Goal: Transaction & Acquisition: Purchase product/service

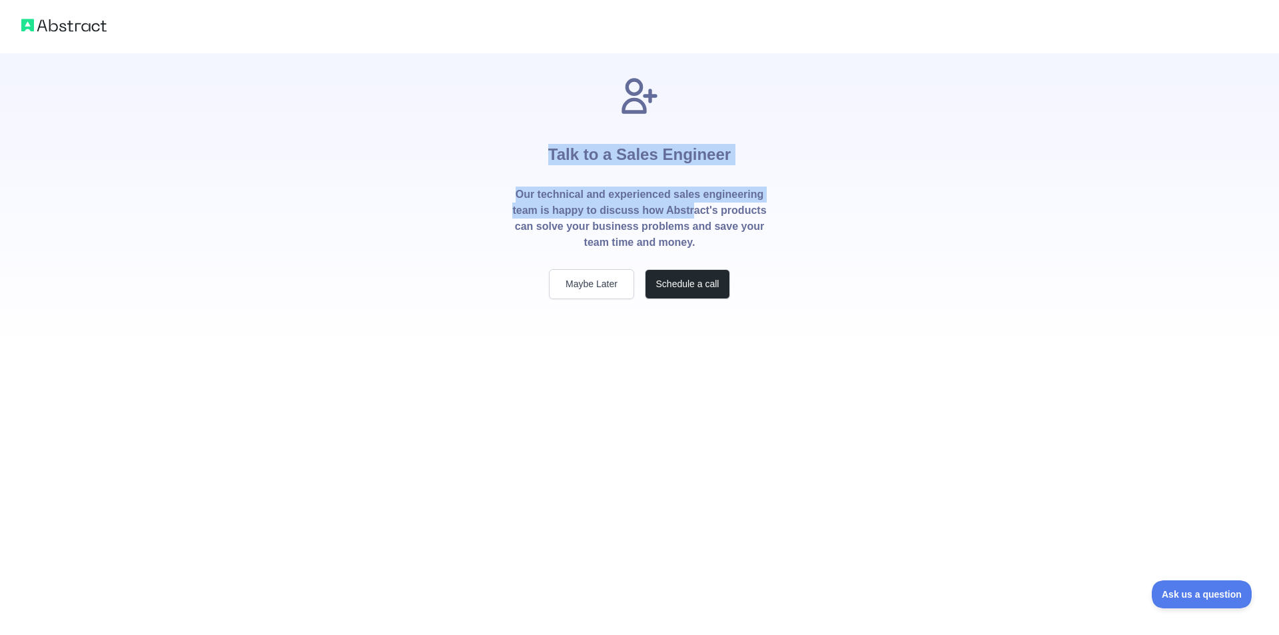
drag, startPoint x: 547, startPoint y: 154, endPoint x: 695, endPoint y: 212, distance: 158.9
click at [695, 212] on div "Talk to a Sales Engineer Our technical and experienced sales engineering team i…" at bounding box center [639, 187] width 298 height 225
click at [695, 212] on p "Our technical and experienced sales engineering team is happy to discuss how Ab…" at bounding box center [640, 219] width 256 height 64
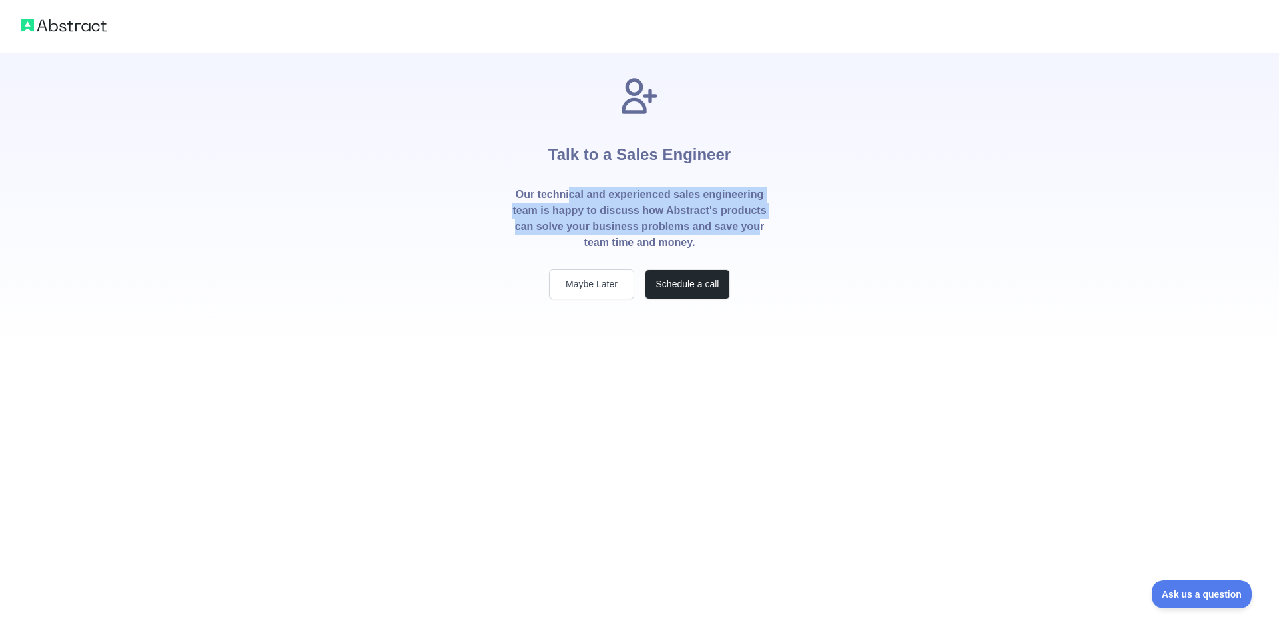
drag, startPoint x: 573, startPoint y: 200, endPoint x: 756, endPoint y: 225, distance: 184.9
click at [756, 225] on p "Our technical and experienced sales engineering team is happy to discuss how Ab…" at bounding box center [640, 219] width 256 height 64
click at [601, 277] on button "Maybe Later" at bounding box center [591, 284] width 85 height 30
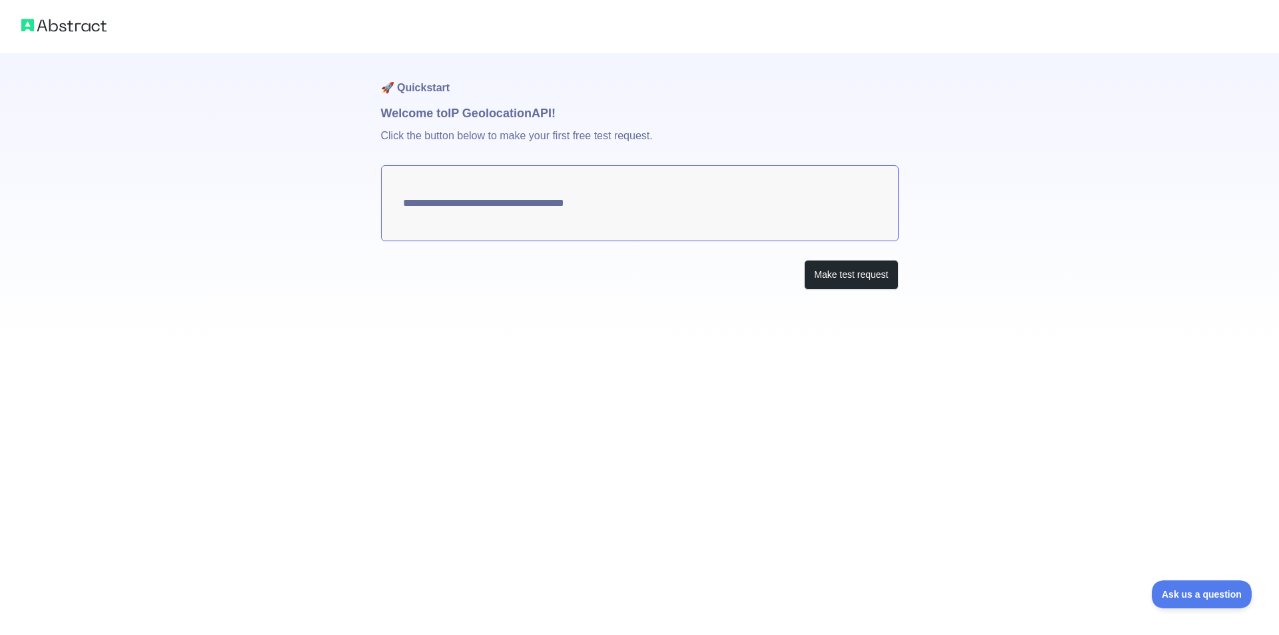
click at [530, 217] on textarea "**********" at bounding box center [640, 203] width 518 height 76
type textarea "**********"
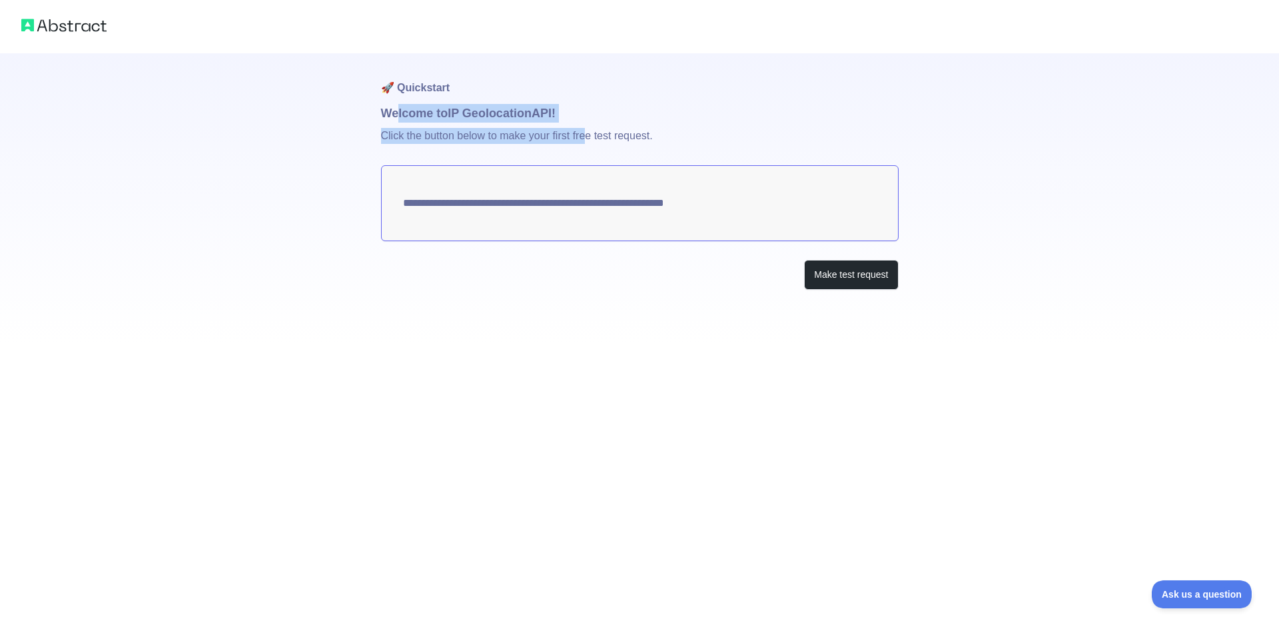
drag, startPoint x: 398, startPoint y: 113, endPoint x: 586, endPoint y: 130, distance: 188.0
click at [586, 130] on div "**********" at bounding box center [640, 198] width 518 height 290
click at [586, 130] on p "Click the button below to make your first free test request." at bounding box center [640, 144] width 518 height 43
click at [731, 207] on textarea "**********" at bounding box center [640, 203] width 518 height 76
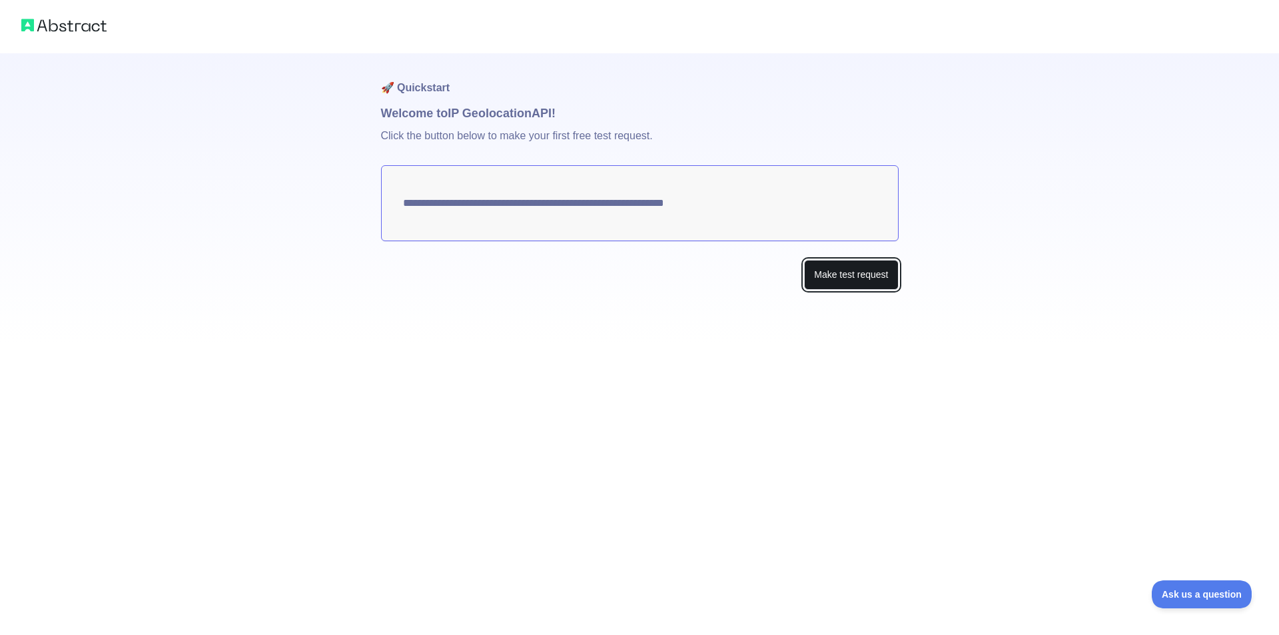
click at [826, 273] on button "Make test request" at bounding box center [851, 275] width 94 height 30
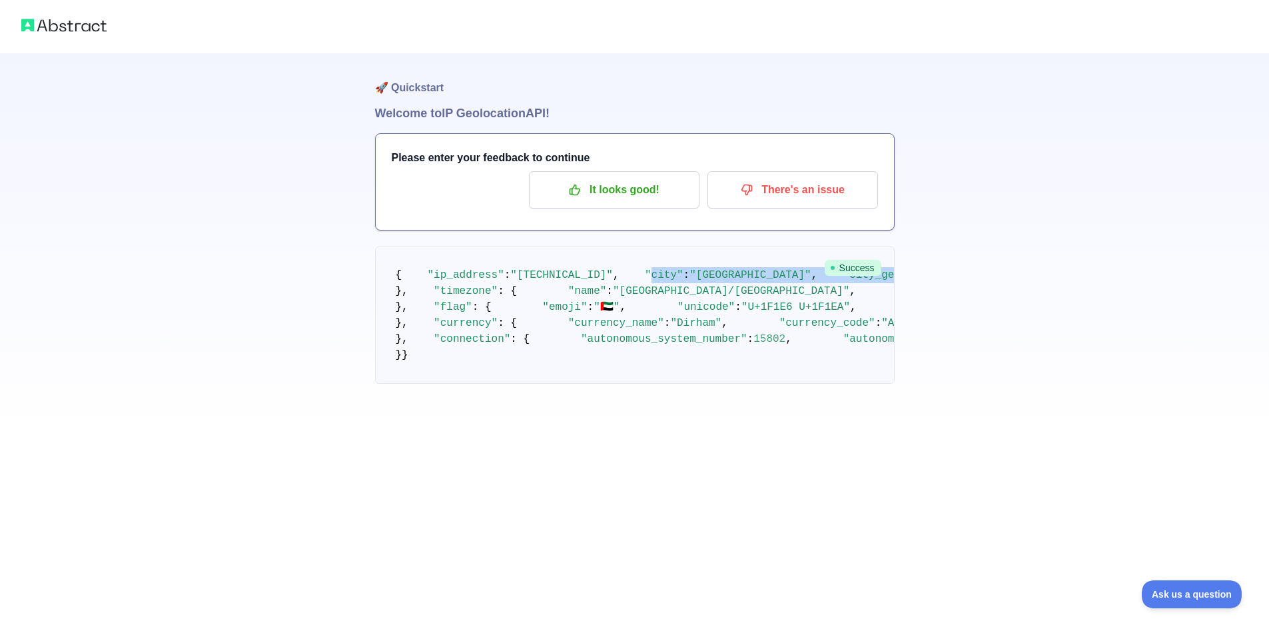
drag, startPoint x: 423, startPoint y: 309, endPoint x: 619, endPoint y: 427, distance: 228.6
click at [618, 384] on pre "{ "ip_address" : "[TECHNICAL_ID]" , "city" : "[GEOGRAPHIC_DATA]" , "city_geonam…" at bounding box center [635, 315] width 520 height 137
click at [619, 384] on pre "{ "ip_address" : "[TECHNICAL_ID]" , "city" : "[GEOGRAPHIC_DATA]" , "city_geonam…" at bounding box center [635, 315] width 520 height 137
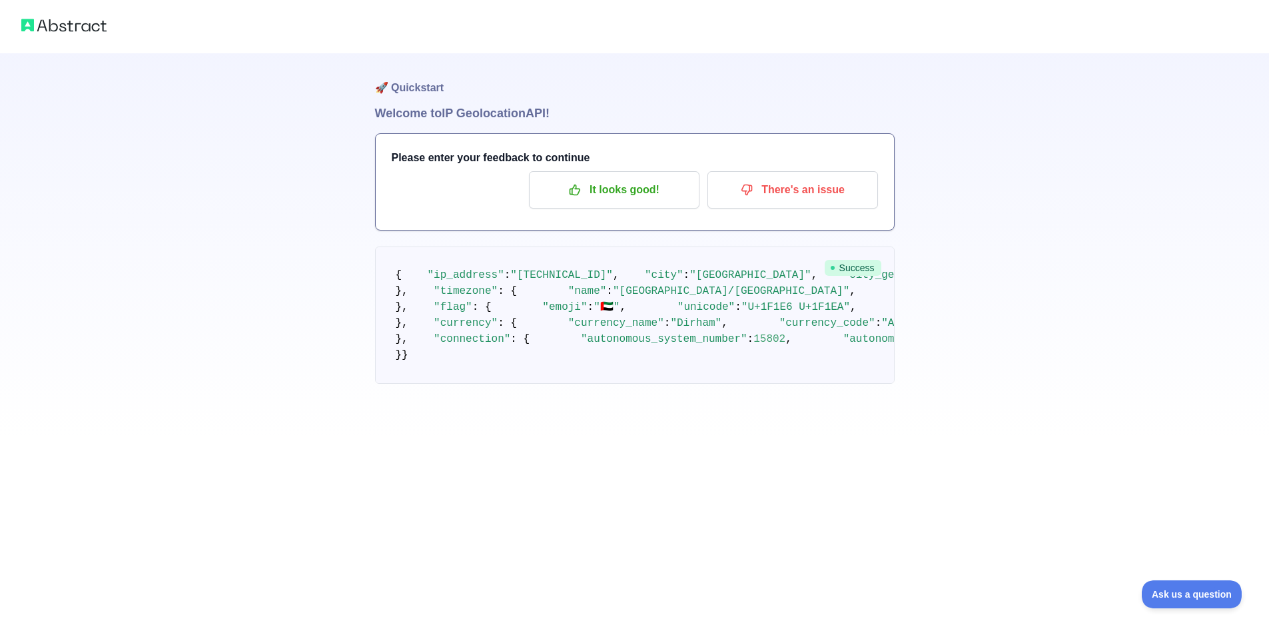
click at [640, 196] on p "It looks good!" at bounding box center [614, 190] width 151 height 23
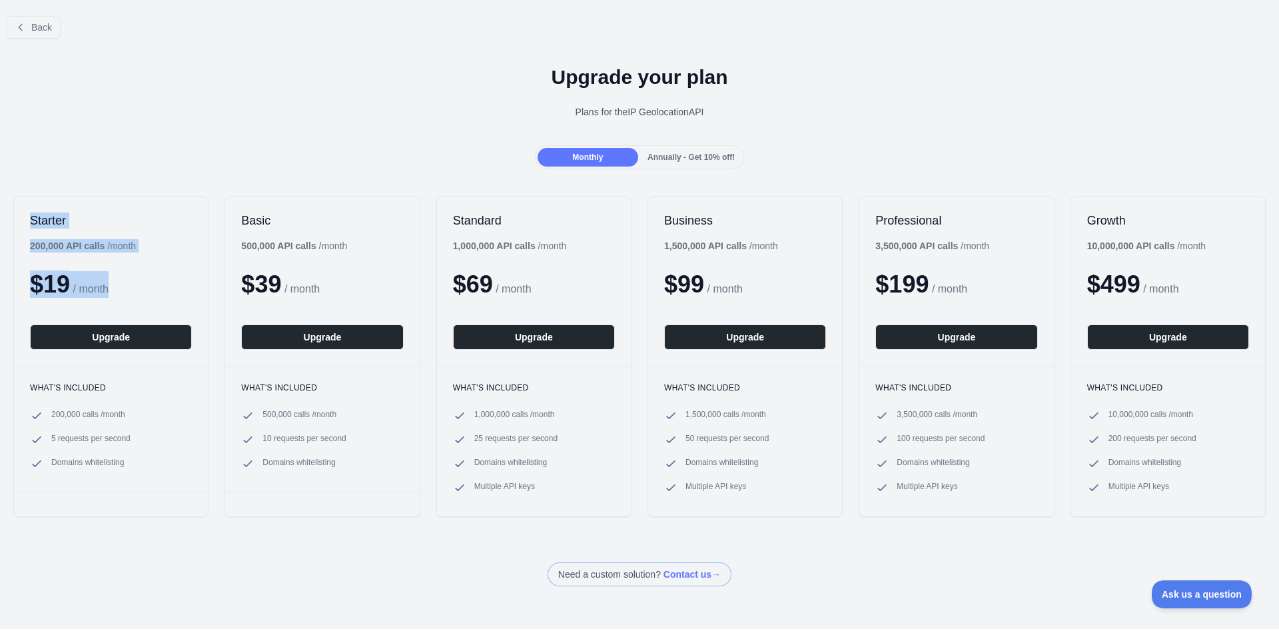
drag, startPoint x: 171, startPoint y: 288, endPoint x: 17, endPoint y: 211, distance: 172.5
click at [17, 211] on div "Starter 200,000 API calls / month $ 19 / month Upgrade" at bounding box center [111, 281] width 194 height 169
click at [17, 209] on div "Starter 200,000 API calls / month $ 19 / month Upgrade" at bounding box center [111, 281] width 194 height 169
drag, startPoint x: 23, startPoint y: 201, endPoint x: 153, endPoint y: 292, distance: 158.8
click at [153, 292] on div "Starter 200,000 API calls / month $ 19 / month Upgrade" at bounding box center [111, 281] width 194 height 169
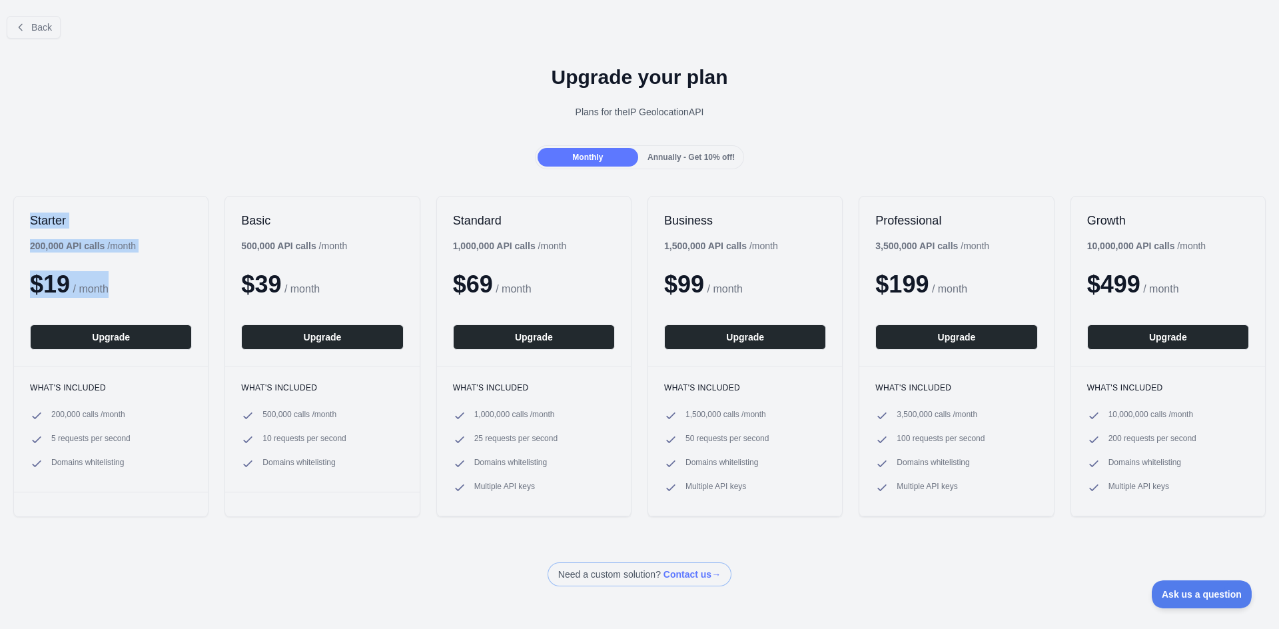
click at [154, 292] on div "$ 19 / month" at bounding box center [111, 284] width 162 height 27
drag, startPoint x: 345, startPoint y: 280, endPoint x: 222, endPoint y: 234, distance: 131.8
click at [222, 234] on div "Starter 200,000 API calls / month $ 19 / month Upgrade What's included 200,000 …" at bounding box center [639, 357] width 1279 height 348
drag, startPoint x: 235, startPoint y: 234, endPoint x: 335, endPoint y: 275, distance: 107.9
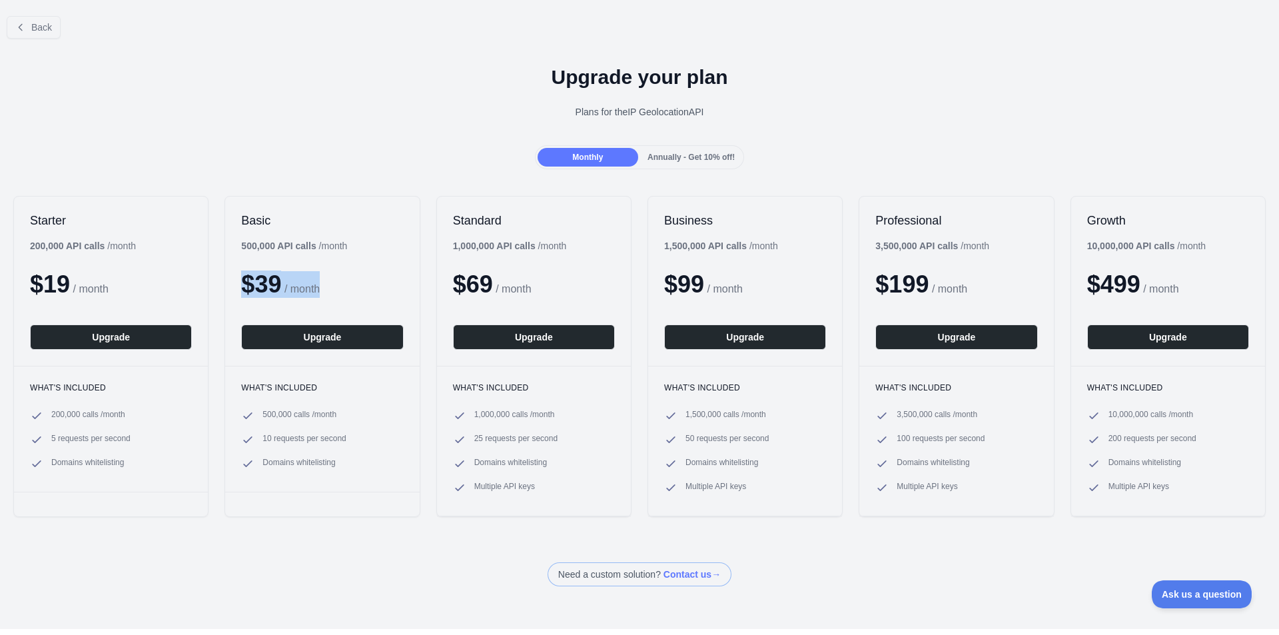
click at [335, 275] on div "Basic 500,000 API calls / month $ 39 / month Upgrade" at bounding box center [322, 281] width 194 height 169
click at [335, 275] on div "$ 39 / month" at bounding box center [322, 284] width 162 height 27
click at [676, 149] on div "Annually - Get 10% off!" at bounding box center [691, 157] width 101 height 19
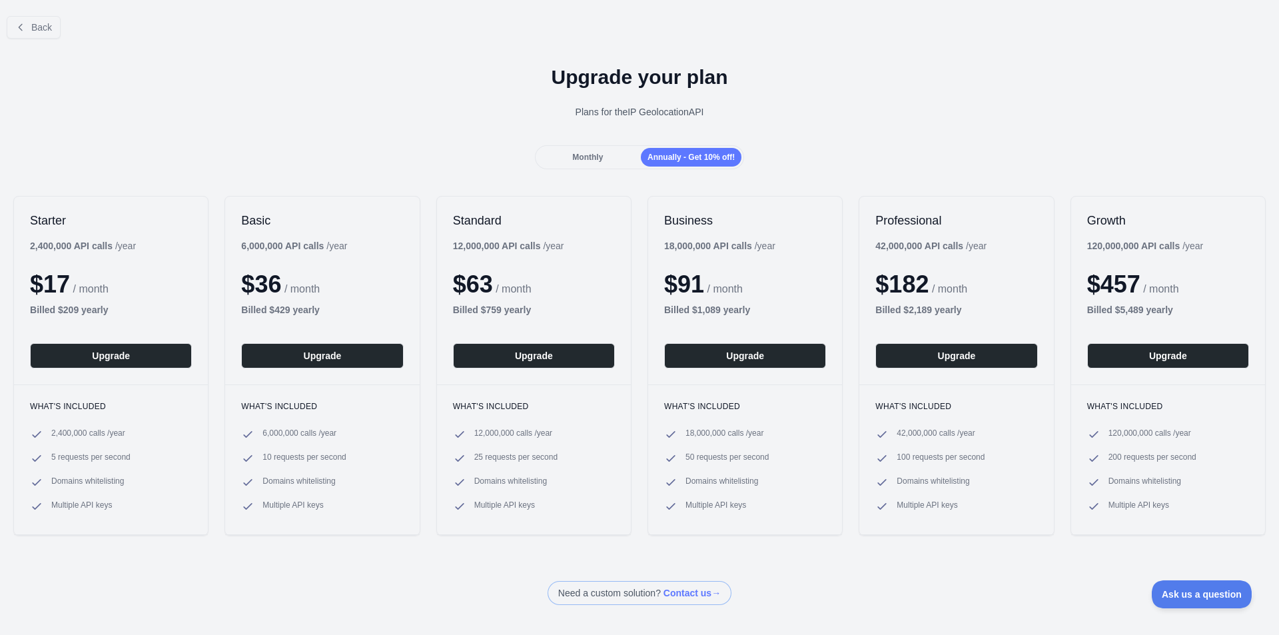
click at [580, 153] on span "Monthly" at bounding box center [587, 157] width 31 height 9
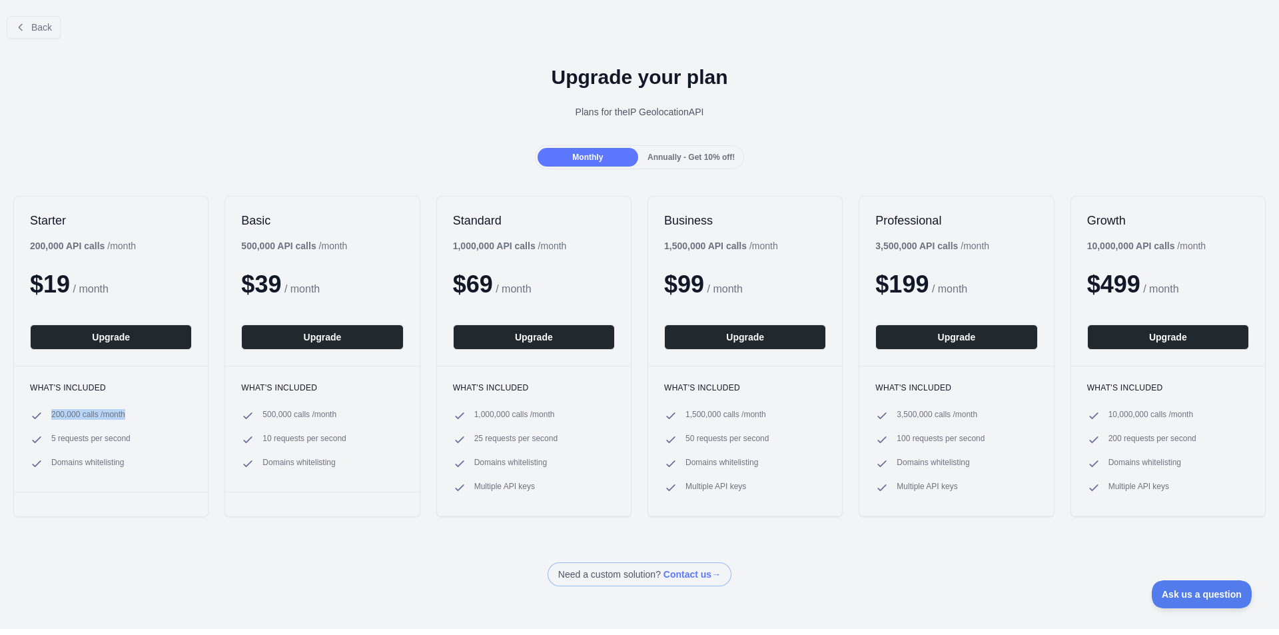
drag, startPoint x: 139, startPoint y: 412, endPoint x: 49, endPoint y: 412, distance: 89.9
click at [49, 412] on li "200,000 calls / month" at bounding box center [111, 415] width 162 height 13
drag, startPoint x: 49, startPoint y: 416, endPoint x: 127, endPoint y: 416, distance: 78.0
click at [127, 416] on li "200,000 calls / month" at bounding box center [111, 415] width 162 height 13
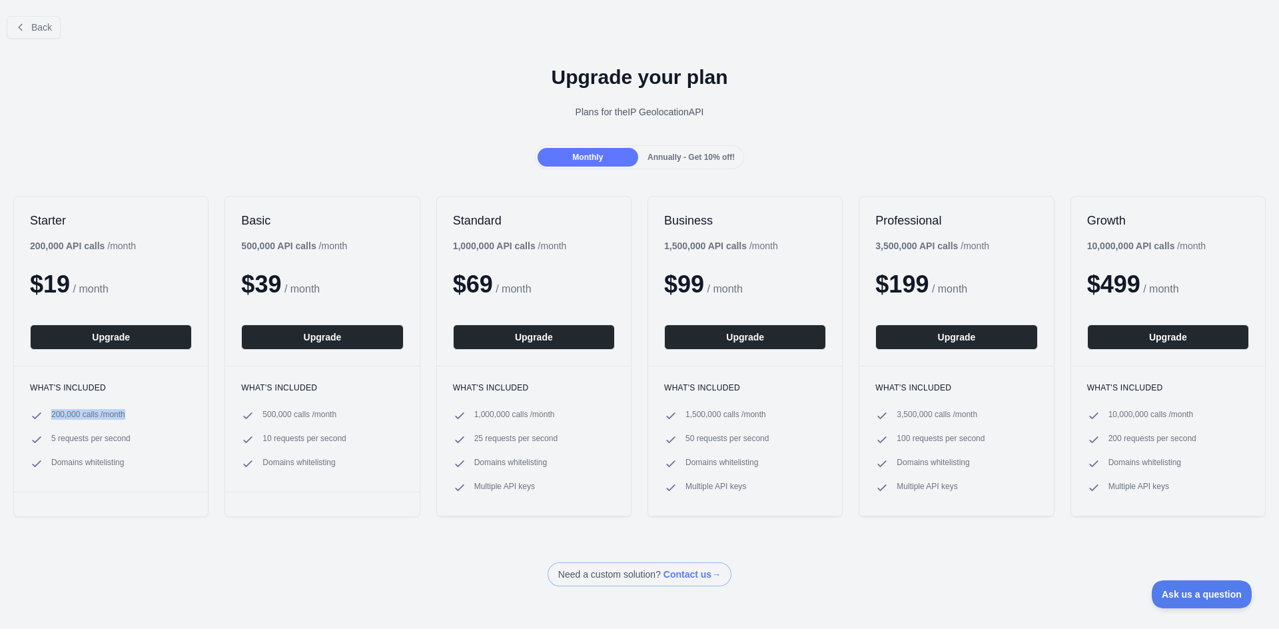
click at [139, 416] on li "200,000 calls / month" at bounding box center [111, 415] width 162 height 13
drag, startPoint x: 151, startPoint y: 414, endPoint x: 49, endPoint y: 418, distance: 102.0
click at [49, 418] on li "200,000 calls / month" at bounding box center [111, 415] width 162 height 13
drag, startPoint x: 47, startPoint y: 418, endPoint x: 127, endPoint y: 418, distance: 80.0
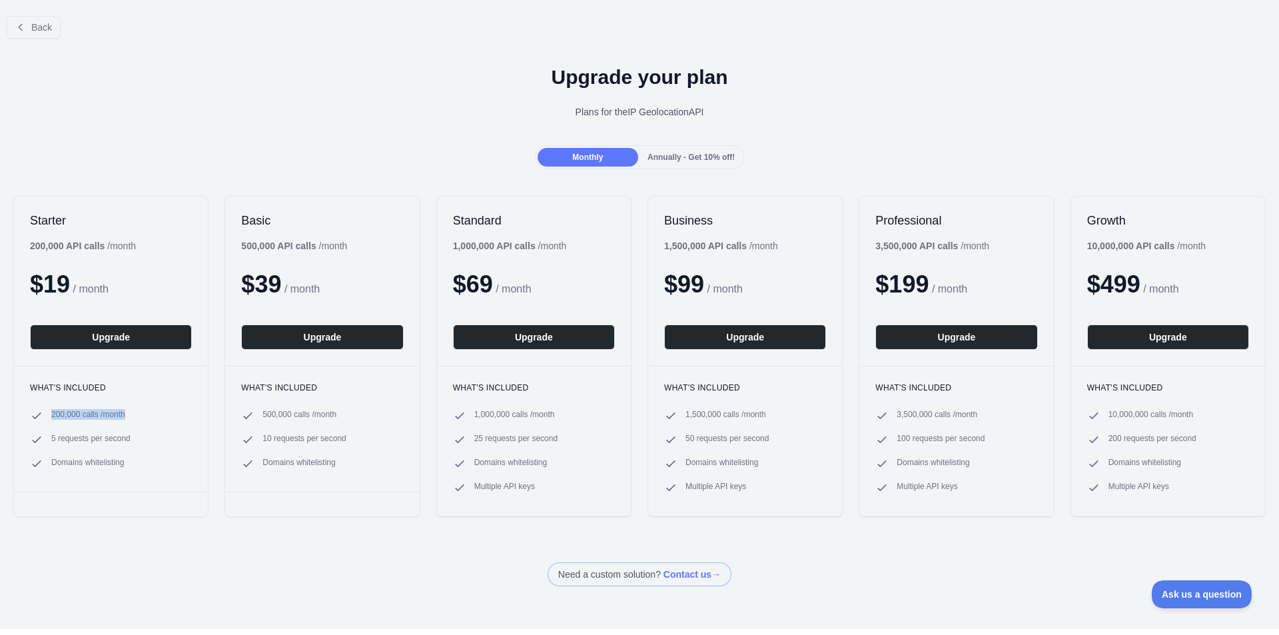
click at [127, 418] on li "200,000 calls / month" at bounding box center [111, 415] width 162 height 13
click at [125, 418] on span "200,000 calls / month" at bounding box center [88, 415] width 74 height 13
drag, startPoint x: 131, startPoint y: 418, endPoint x: 51, endPoint y: 418, distance: 79.3
click at [51, 418] on li "200,000 calls / month" at bounding box center [111, 415] width 162 height 13
click at [51, 418] on span "200,000 calls / month" at bounding box center [88, 415] width 74 height 13
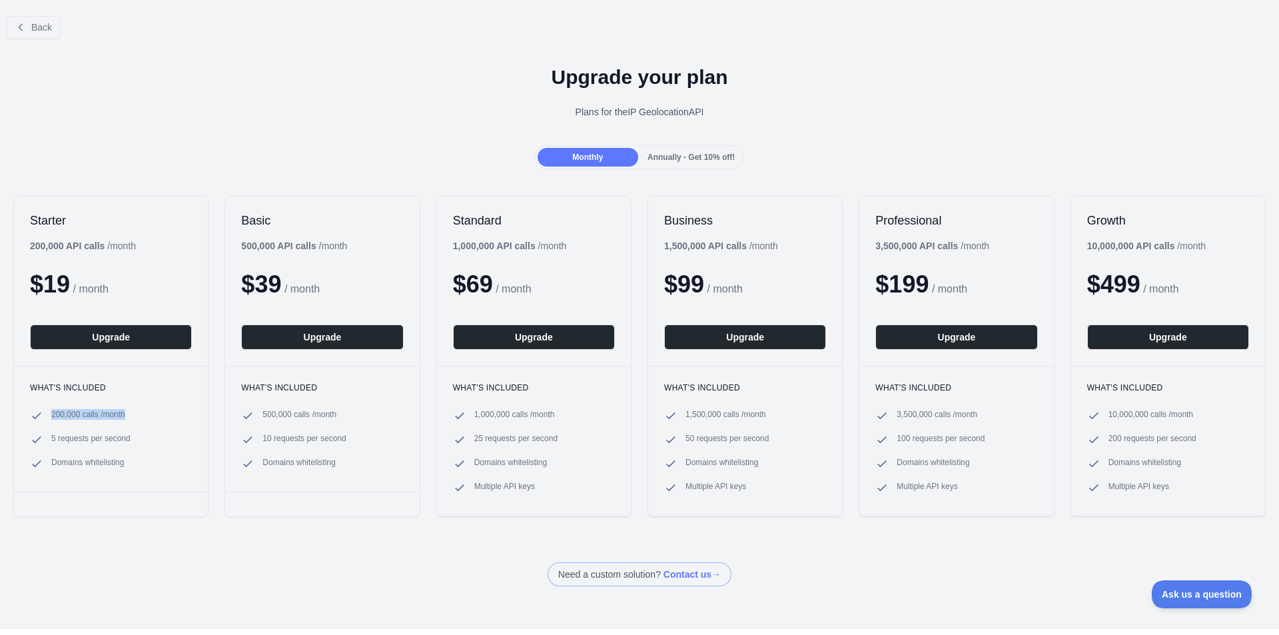
drag, startPoint x: 51, startPoint y: 416, endPoint x: 147, endPoint y: 416, distance: 95.9
click at [145, 416] on li "200,000 calls / month" at bounding box center [111, 415] width 162 height 13
click at [151, 431] on ul "200,000 calls / month 5 requests per second Domains whitelisting" at bounding box center [111, 439] width 162 height 61
drag, startPoint x: 350, startPoint y: 430, endPoint x: 277, endPoint y: 436, distance: 74.2
click at [277, 436] on ul "500,000 calls / month 10 requests per second Domains whitelisting" at bounding box center [322, 439] width 162 height 61
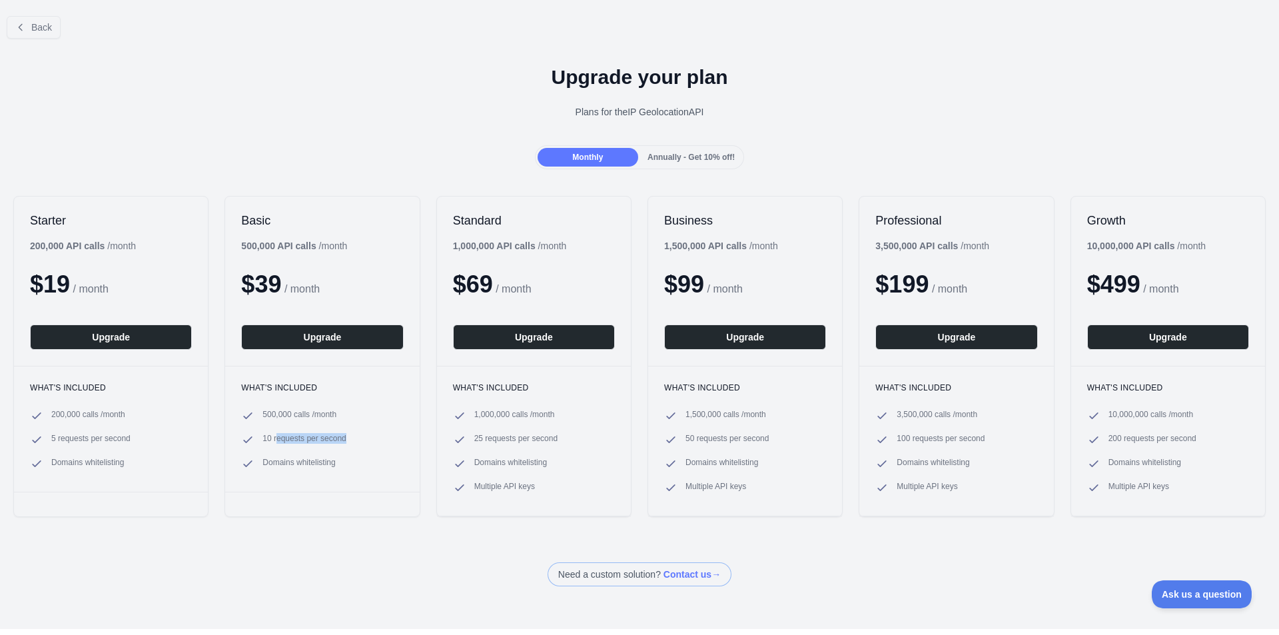
click at [277, 436] on span "10 requests per second" at bounding box center [304, 439] width 83 height 13
drag, startPoint x: 467, startPoint y: 441, endPoint x: 562, endPoint y: 438, distance: 95.3
click at [562, 438] on li "25 requests per second" at bounding box center [534, 439] width 162 height 13
drag, startPoint x: 572, startPoint y: 438, endPoint x: 468, endPoint y: 440, distance: 103.3
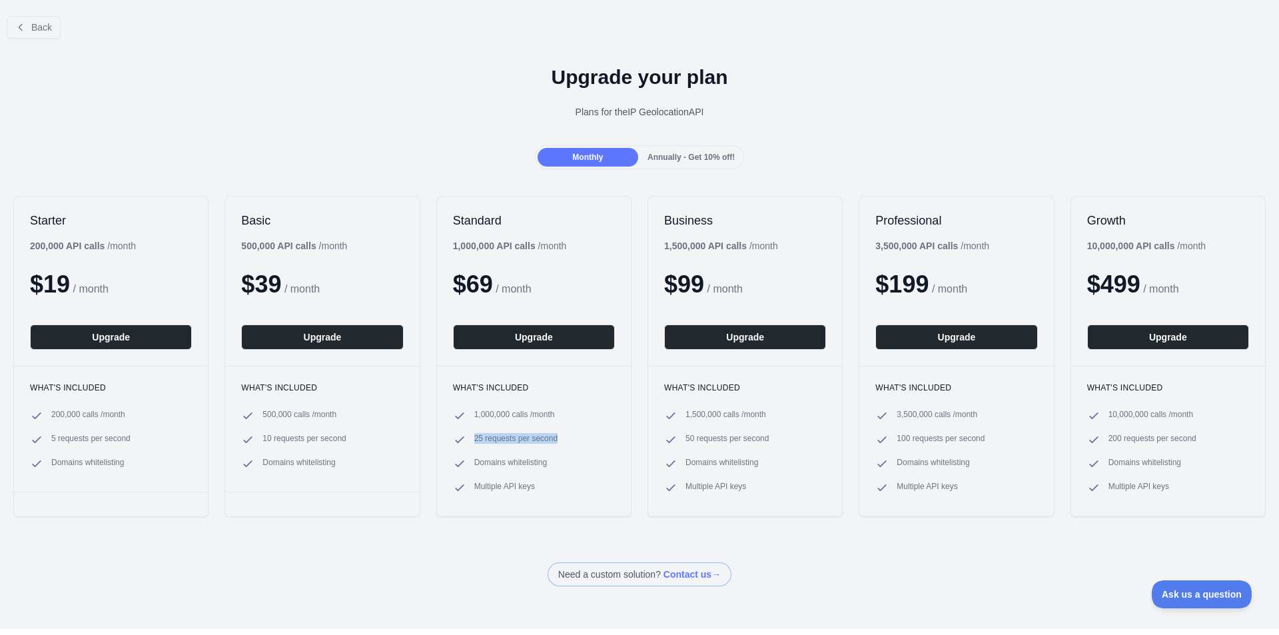
click at [468, 440] on li "25 requests per second" at bounding box center [534, 439] width 162 height 13
drag, startPoint x: 468, startPoint y: 438, endPoint x: 592, endPoint y: 438, distance: 123.9
click at [592, 438] on li "25 requests per second" at bounding box center [534, 439] width 162 height 13
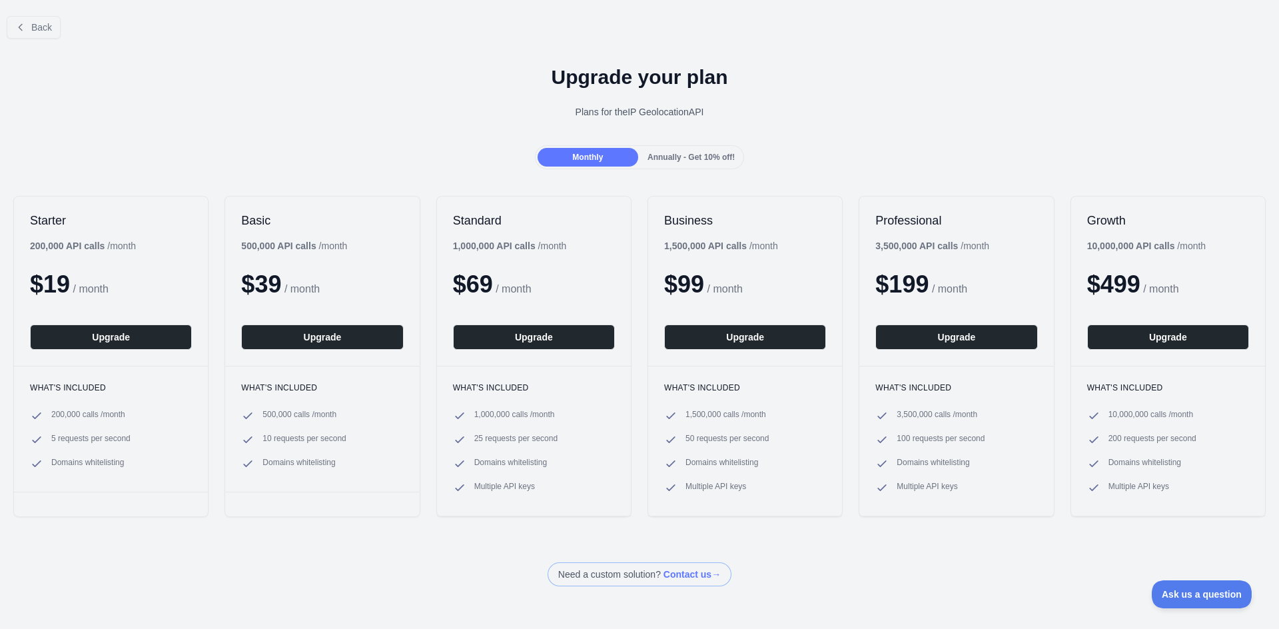
click at [592, 438] on li "25 requests per second" at bounding box center [534, 439] width 162 height 13
drag, startPoint x: 592, startPoint y: 438, endPoint x: 486, endPoint y: 443, distance: 106.7
click at [486, 443] on li "25 requests per second" at bounding box center [534, 439] width 162 height 13
click at [485, 443] on span "25 requests per second" at bounding box center [515, 439] width 83 height 13
click at [464, 442] on li "25 requests per second" at bounding box center [534, 439] width 162 height 13
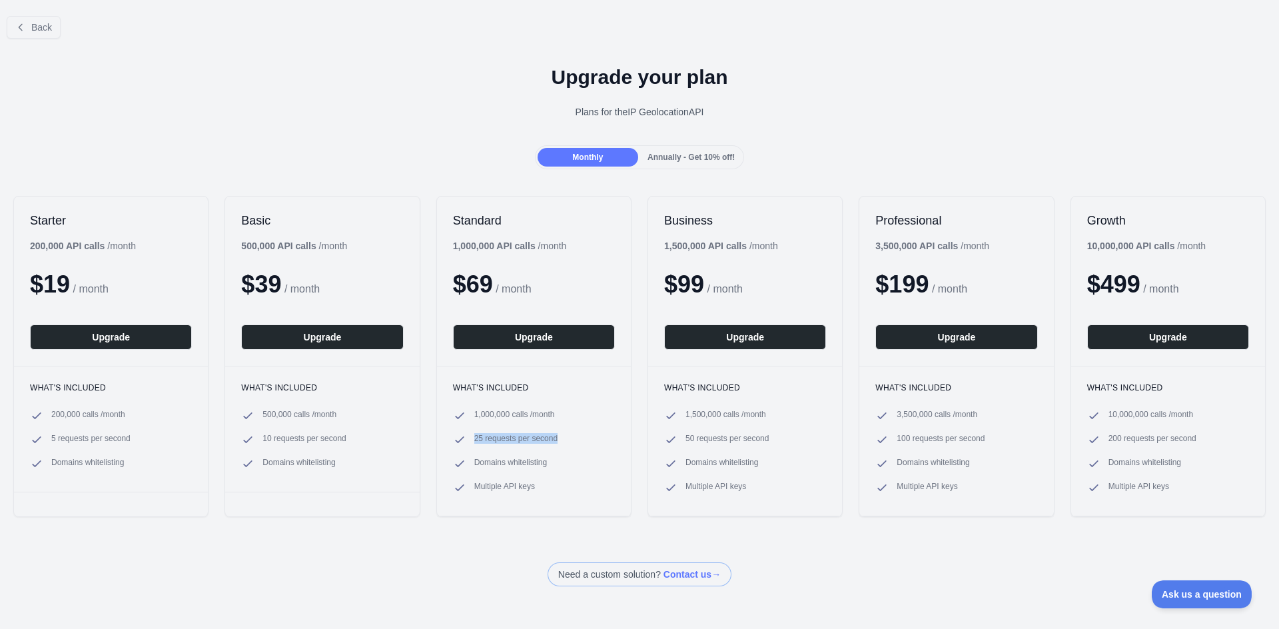
drag, startPoint x: 468, startPoint y: 436, endPoint x: 567, endPoint y: 438, distance: 98.6
click at [567, 438] on li "25 requests per second" at bounding box center [534, 439] width 162 height 13
drag, startPoint x: 572, startPoint y: 437, endPoint x: 465, endPoint y: 440, distance: 107.3
click at [465, 440] on li "25 requests per second" at bounding box center [534, 439] width 162 height 13
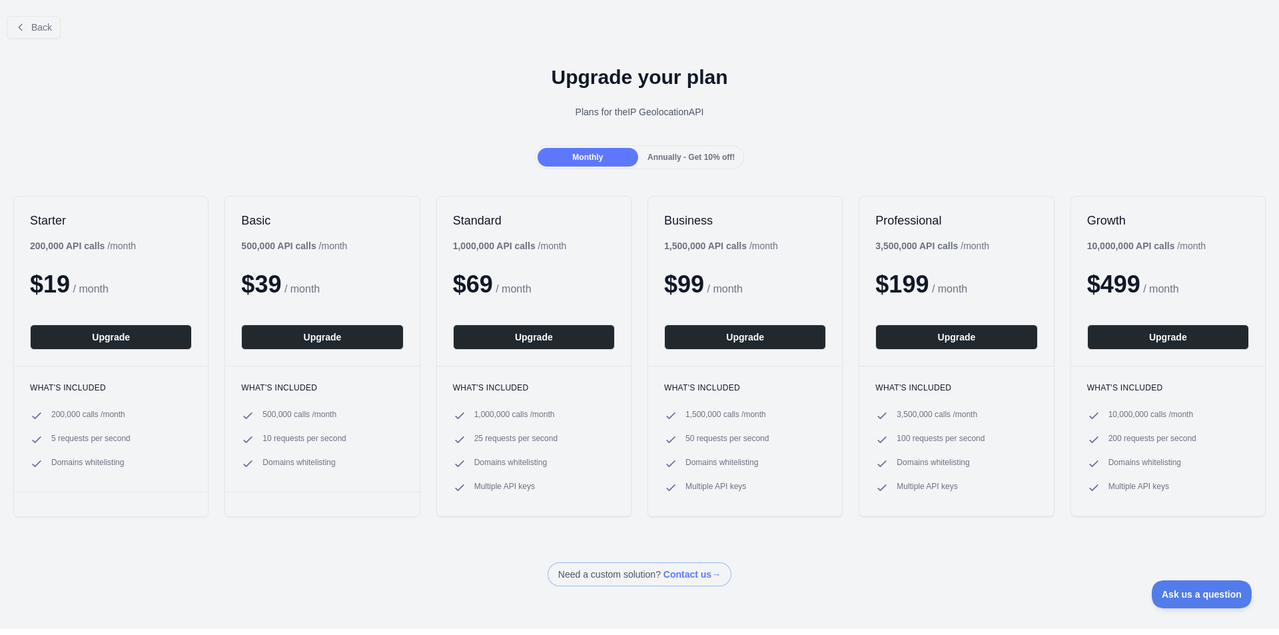
click at [465, 440] on li "25 requests per second" at bounding box center [534, 439] width 162 height 13
drag, startPoint x: 463, startPoint y: 440, endPoint x: 559, endPoint y: 434, distance: 96.1
click at [559, 434] on li "25 requests per second" at bounding box center [534, 439] width 162 height 13
drag, startPoint x: 566, startPoint y: 434, endPoint x: 466, endPoint y: 435, distance: 99.9
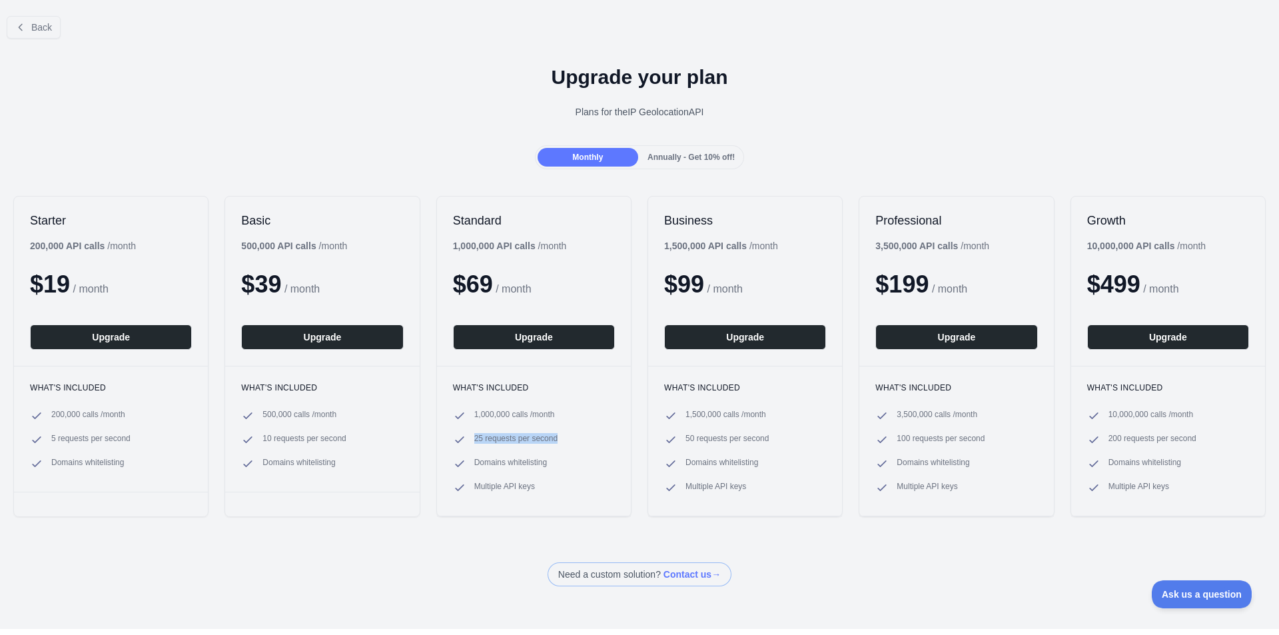
click at [466, 435] on li "25 requests per second" at bounding box center [534, 439] width 162 height 13
drag, startPoint x: 464, startPoint y: 437, endPoint x: 548, endPoint y: 440, distance: 83.3
click at [548, 440] on li "25 requests per second" at bounding box center [534, 439] width 162 height 13
drag, startPoint x: 350, startPoint y: 417, endPoint x: 248, endPoint y: 412, distance: 102.1
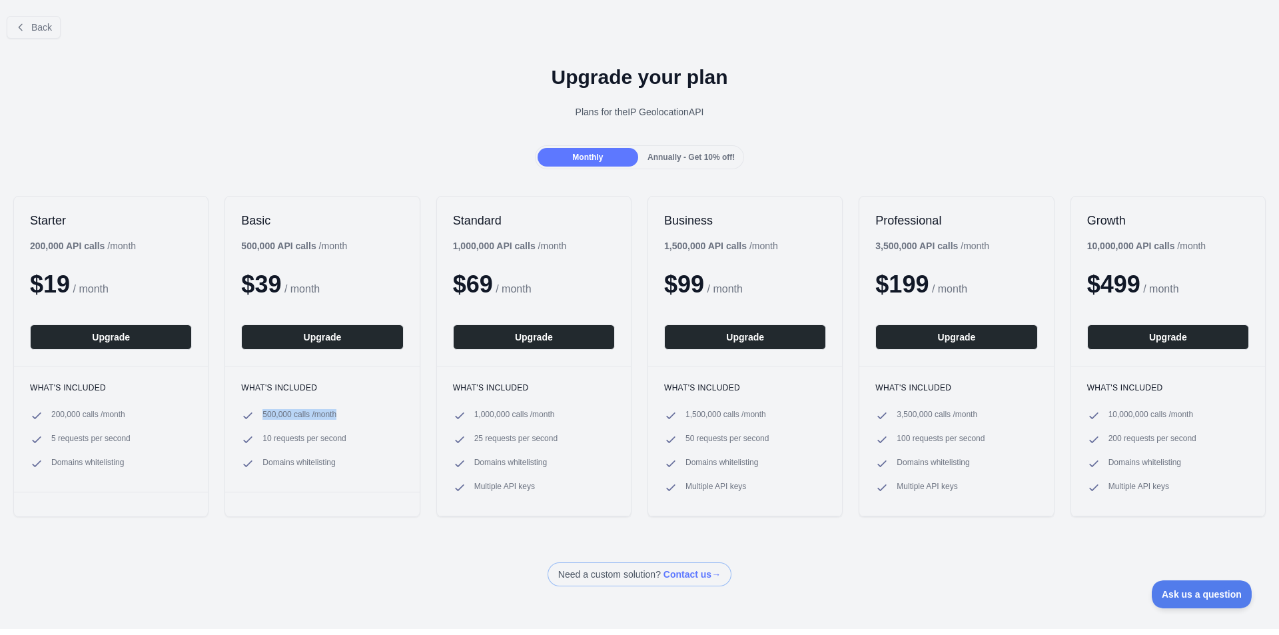
click at [248, 412] on li "500,000 calls / month" at bounding box center [322, 415] width 162 height 13
click at [248, 412] on icon at bounding box center [247, 415] width 13 height 13
drag, startPoint x: 327, startPoint y: 291, endPoint x: 236, endPoint y: 291, distance: 91.3
click at [236, 291] on div "Basic 500,000 API calls / month $ 39 / month Upgrade" at bounding box center [322, 281] width 194 height 169
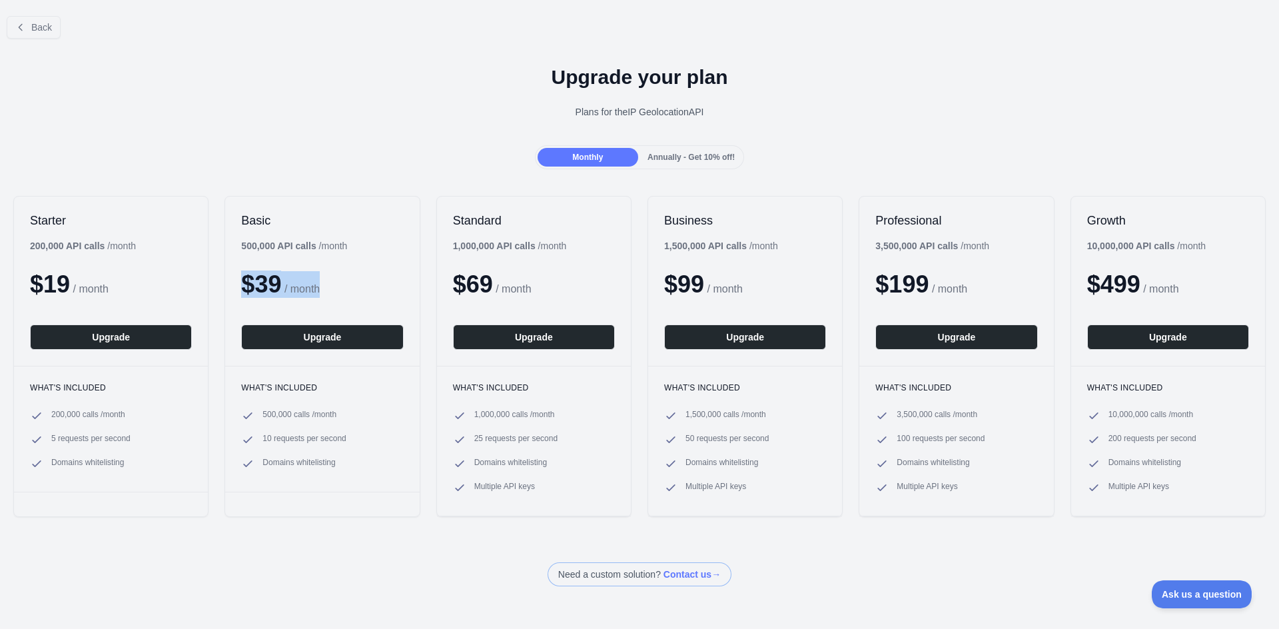
drag, startPoint x: 236, startPoint y: 291, endPoint x: 322, endPoint y: 290, distance: 86.0
click at [322, 290] on div "Basic 500,000 API calls / month $ 39 / month Upgrade" at bounding box center [322, 281] width 194 height 169
click at [320, 290] on span "/ month" at bounding box center [301, 288] width 35 height 11
drag, startPoint x: 534, startPoint y: 80, endPoint x: 721, endPoint y: 110, distance: 188.9
click at [721, 110] on div "Upgrade your plan Plans for the IP Geolocation API" at bounding box center [639, 97] width 1279 height 96
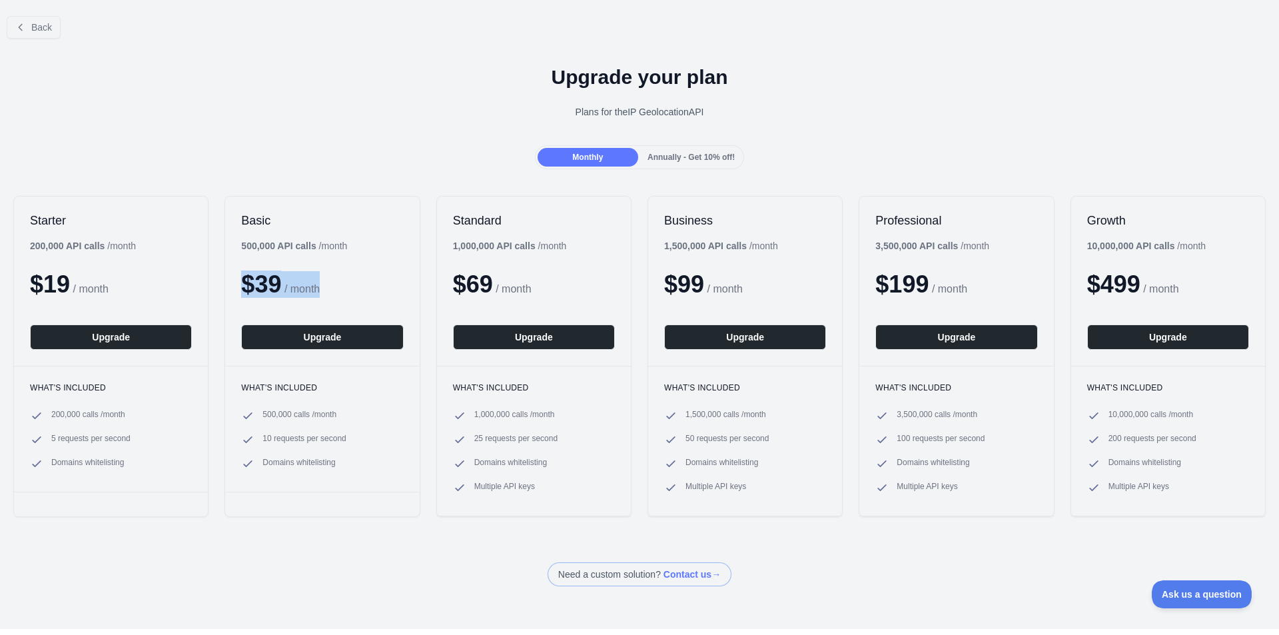
click at [721, 110] on div "Plans for the IP Geolocation API" at bounding box center [640, 111] width 1258 height 13
drag, startPoint x: 744, startPoint y: 114, endPoint x: 529, endPoint y: 94, distance: 215.5
click at [529, 94] on div "Upgrade your plan Plans for the IP Geolocation API" at bounding box center [639, 97] width 1279 height 96
click at [671, 159] on span "Annually - Get 10% off!" at bounding box center [691, 157] width 87 height 9
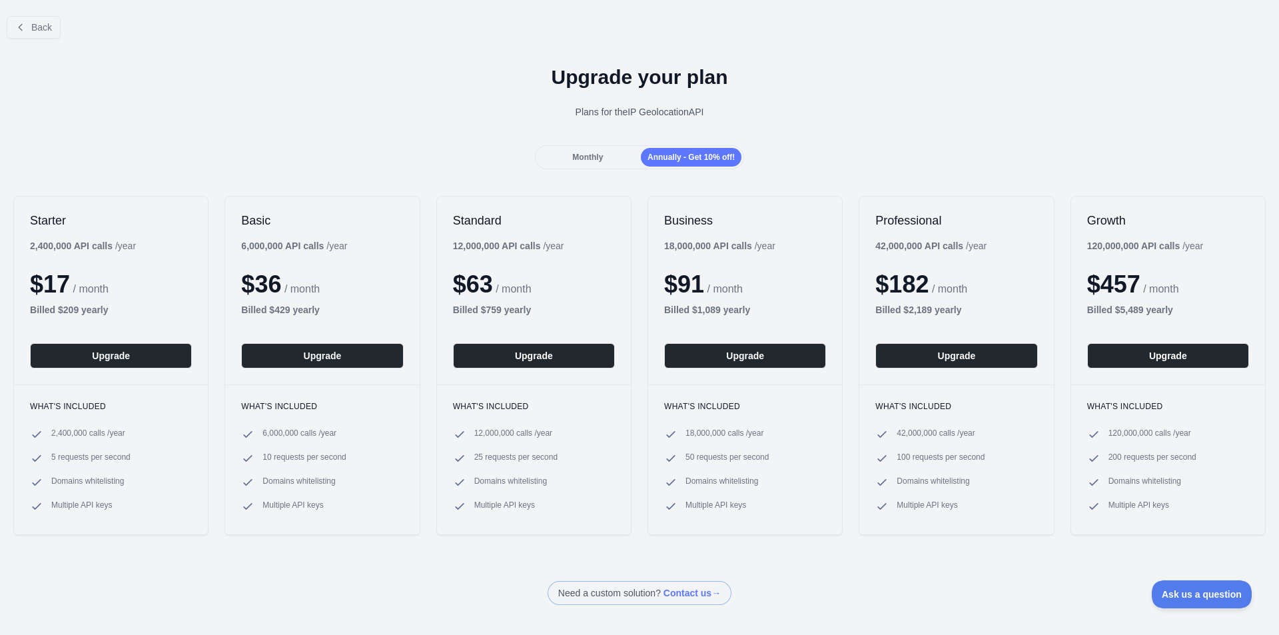
click at [593, 153] on span "Monthly" at bounding box center [587, 157] width 31 height 9
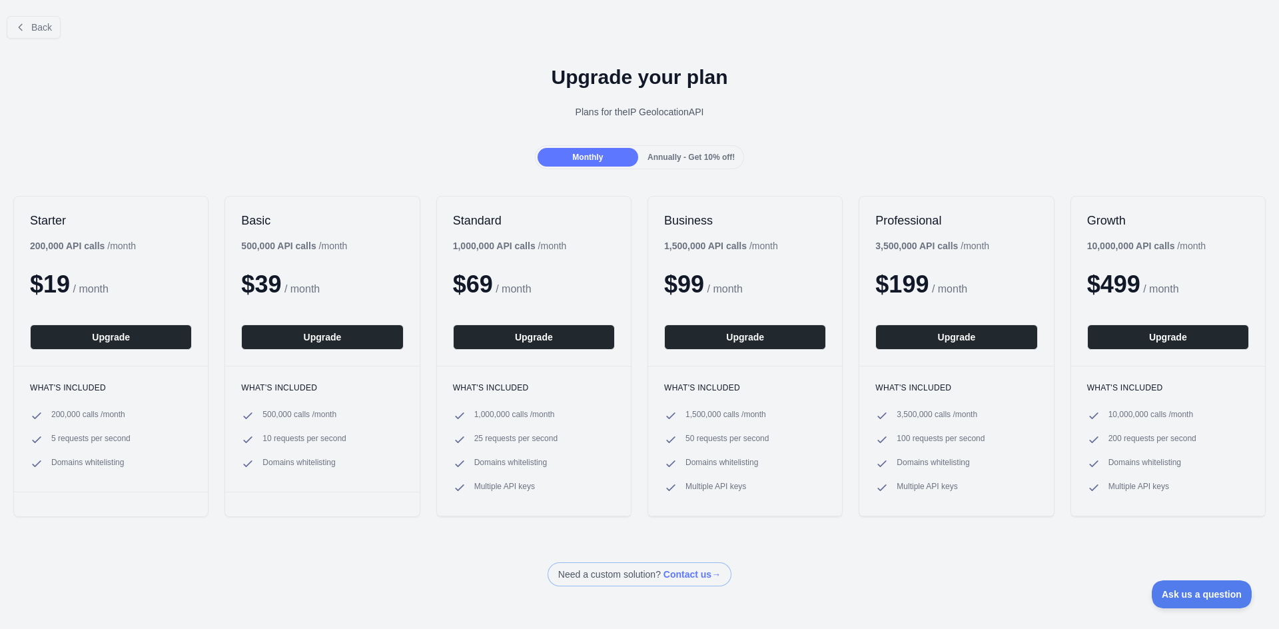
click at [656, 155] on span "Annually - Get 10% off!" at bounding box center [691, 157] width 87 height 9
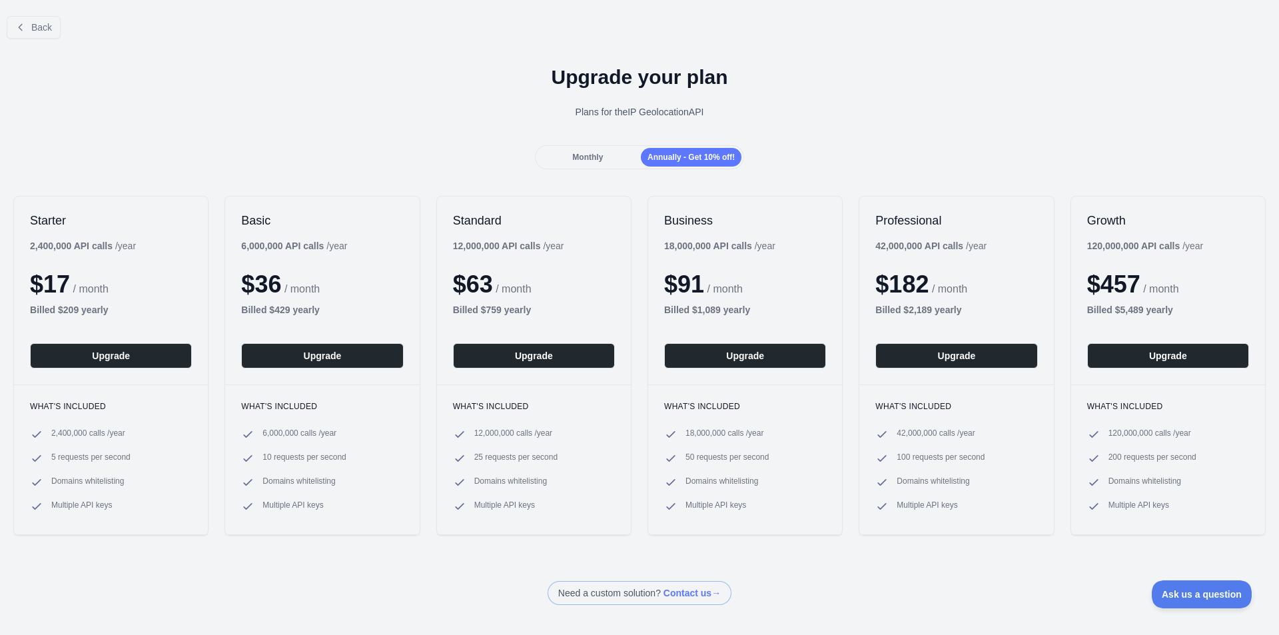
click at [606, 164] on div "Monthly" at bounding box center [588, 157] width 101 height 19
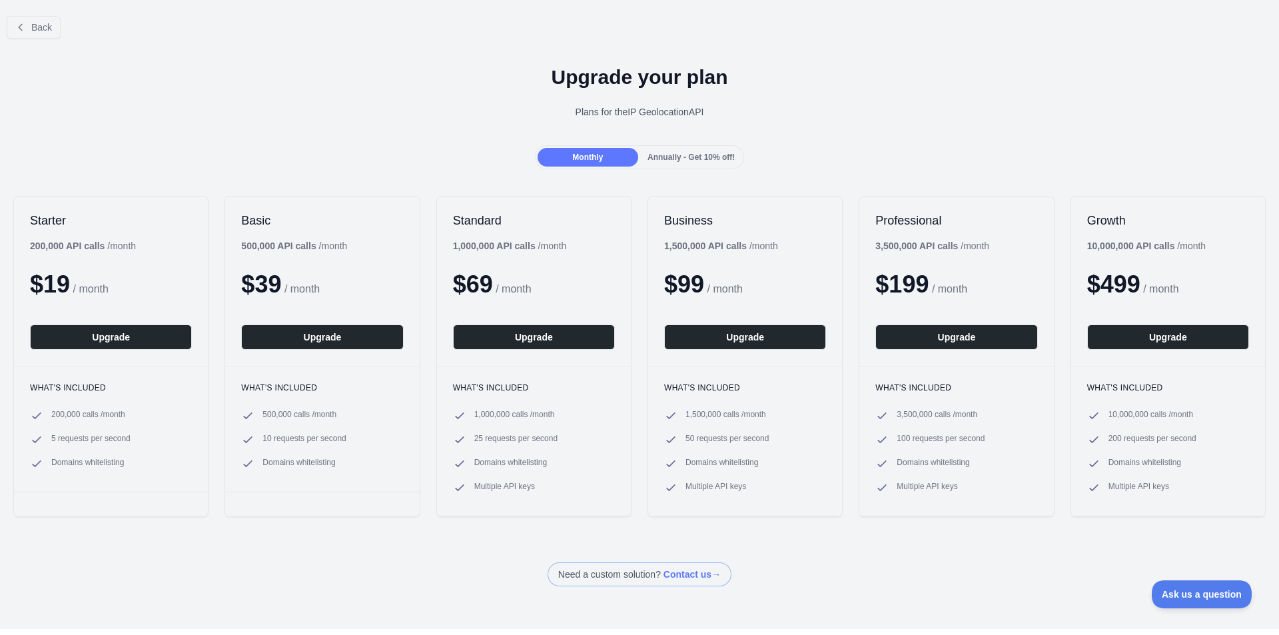
click at [688, 165] on div "Annually - Get 10% off!" at bounding box center [691, 157] width 101 height 19
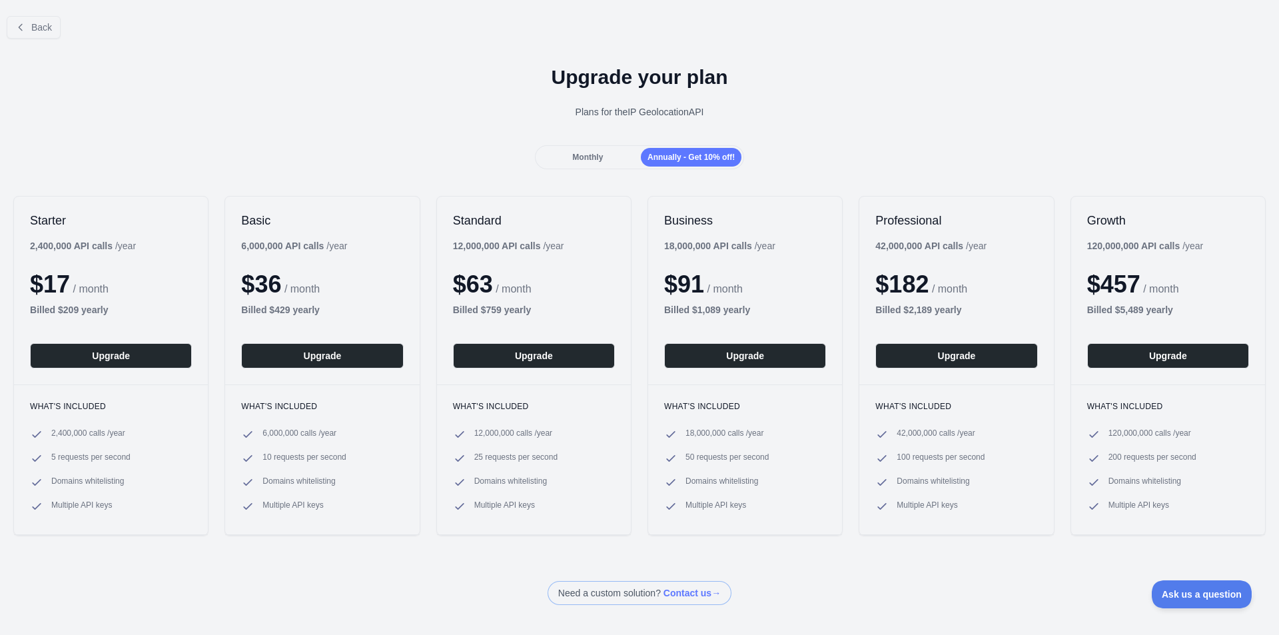
click at [586, 153] on span "Monthly" at bounding box center [587, 157] width 31 height 9
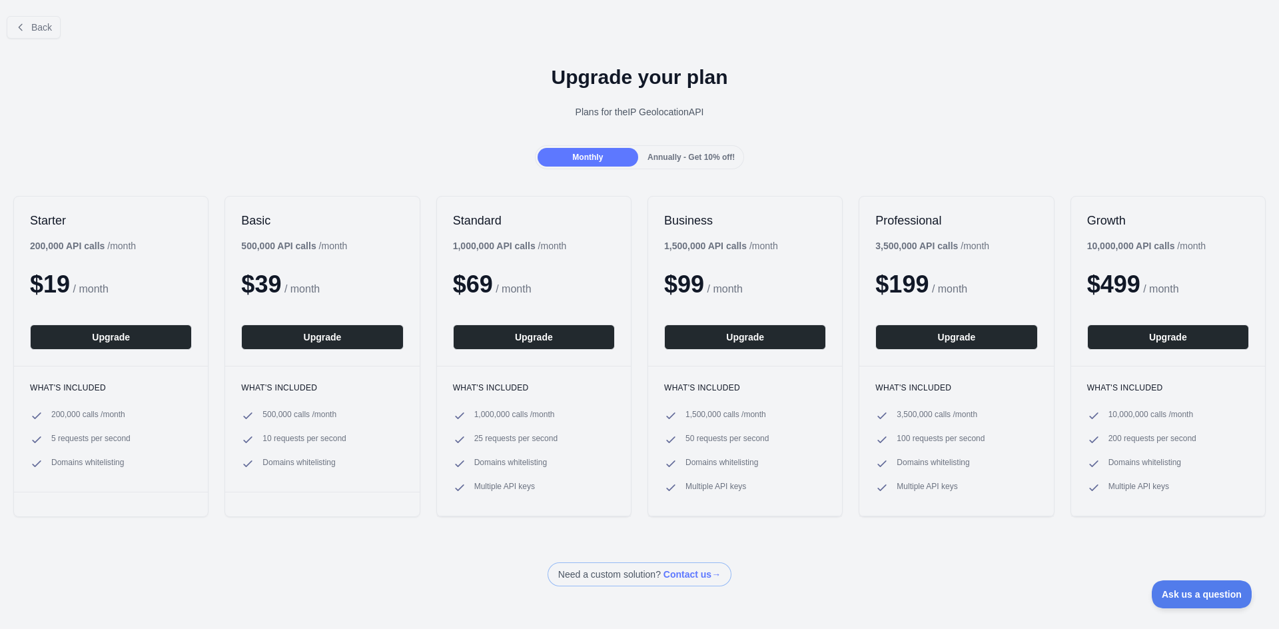
click at [691, 150] on div "Annually - Get 10% off!" at bounding box center [691, 157] width 101 height 19
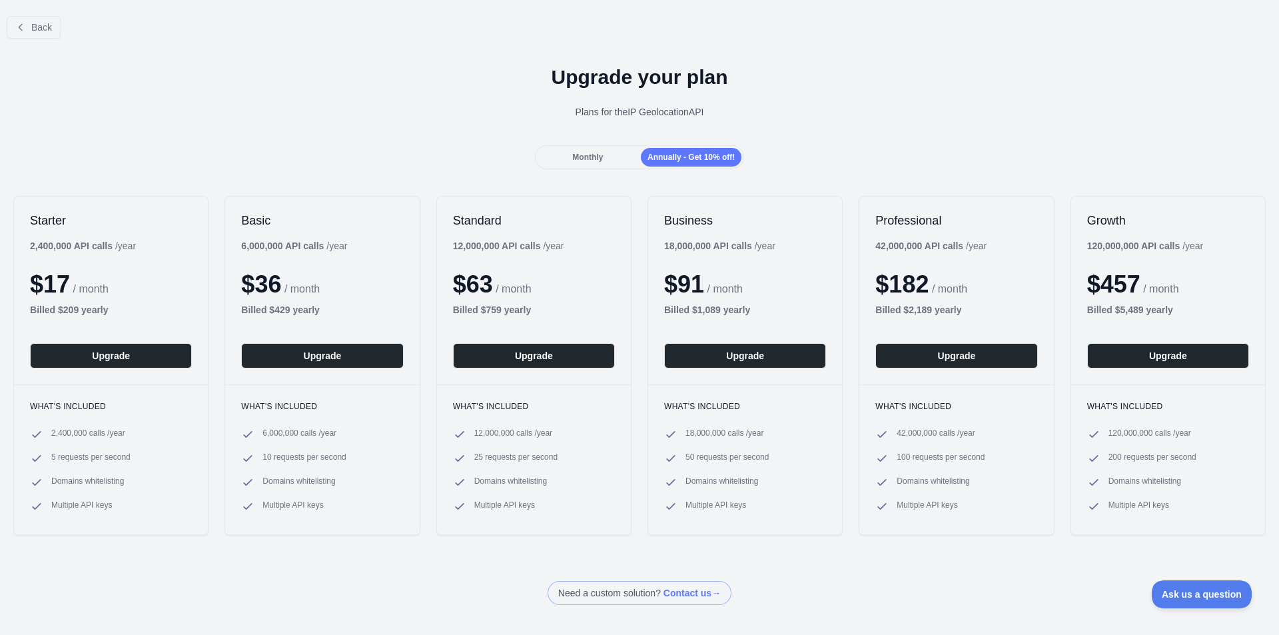
click at [602, 152] on div "Monthly" at bounding box center [588, 157] width 101 height 19
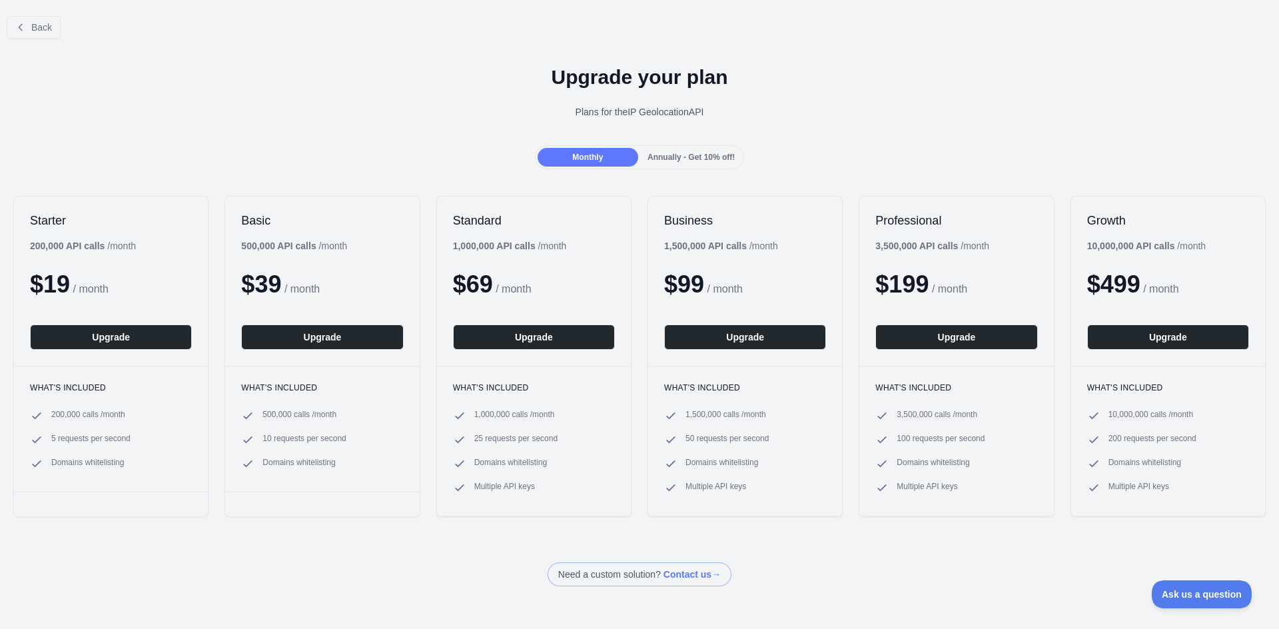
click at [708, 177] on div "Back Upgrade your plan Plans for the IP Geolocation API Monthly Annually - Get …" at bounding box center [639, 295] width 1279 height 581
click at [689, 163] on div "Annually - Get 10% off!" at bounding box center [691, 157] width 101 height 19
